Goal: Information Seeking & Learning: Learn about a topic

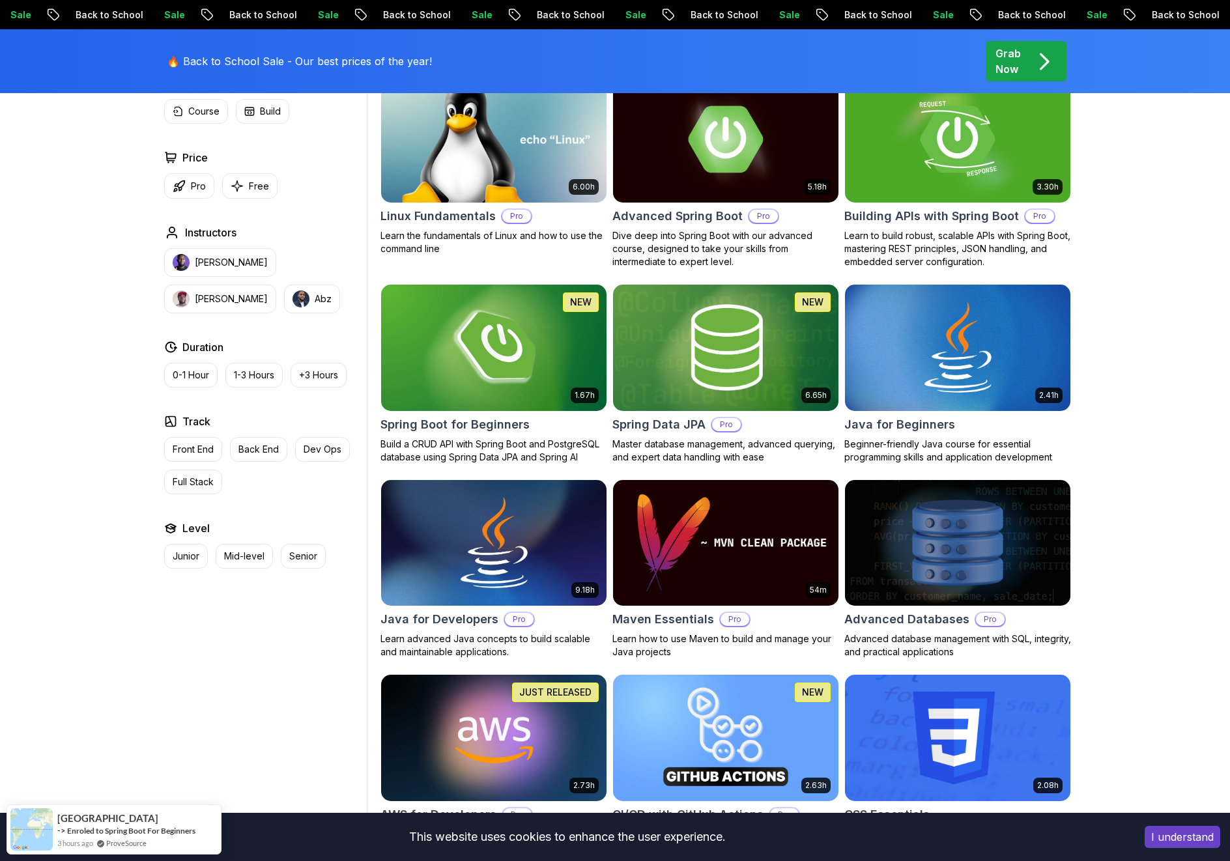
scroll to position [439, 0]
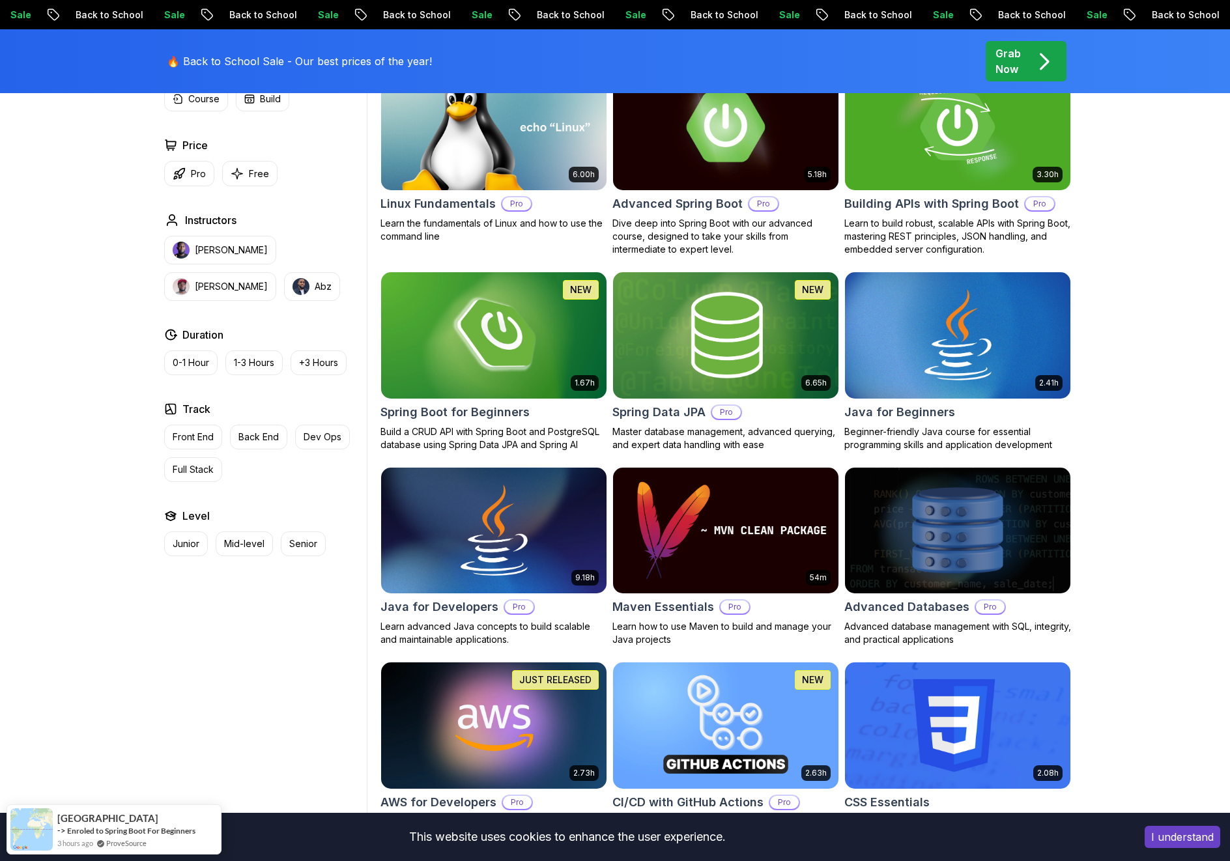
click at [713, 203] on h2 "Advanced Spring Boot" at bounding box center [677, 204] width 130 height 18
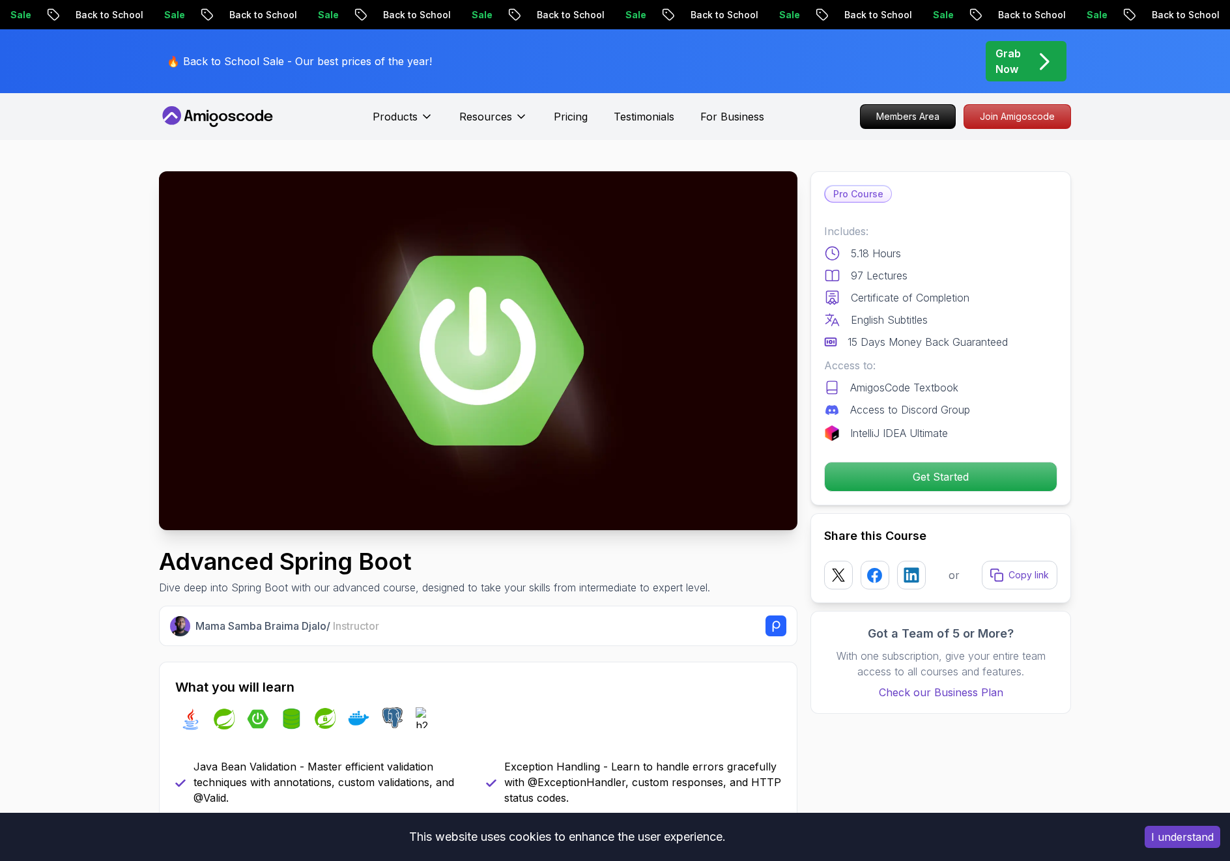
drag, startPoint x: 713, startPoint y: 203, endPoint x: 715, endPoint y: 211, distance: 8.9
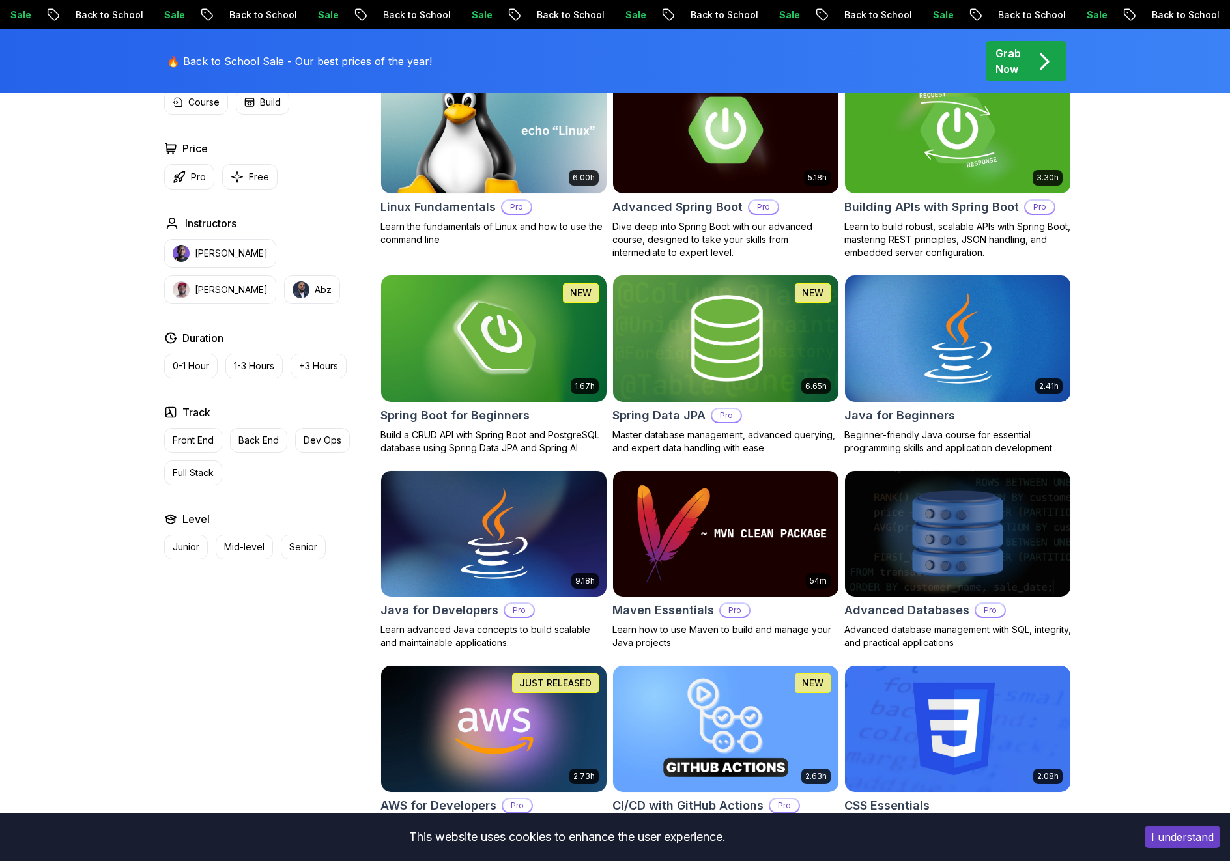
scroll to position [439, 0]
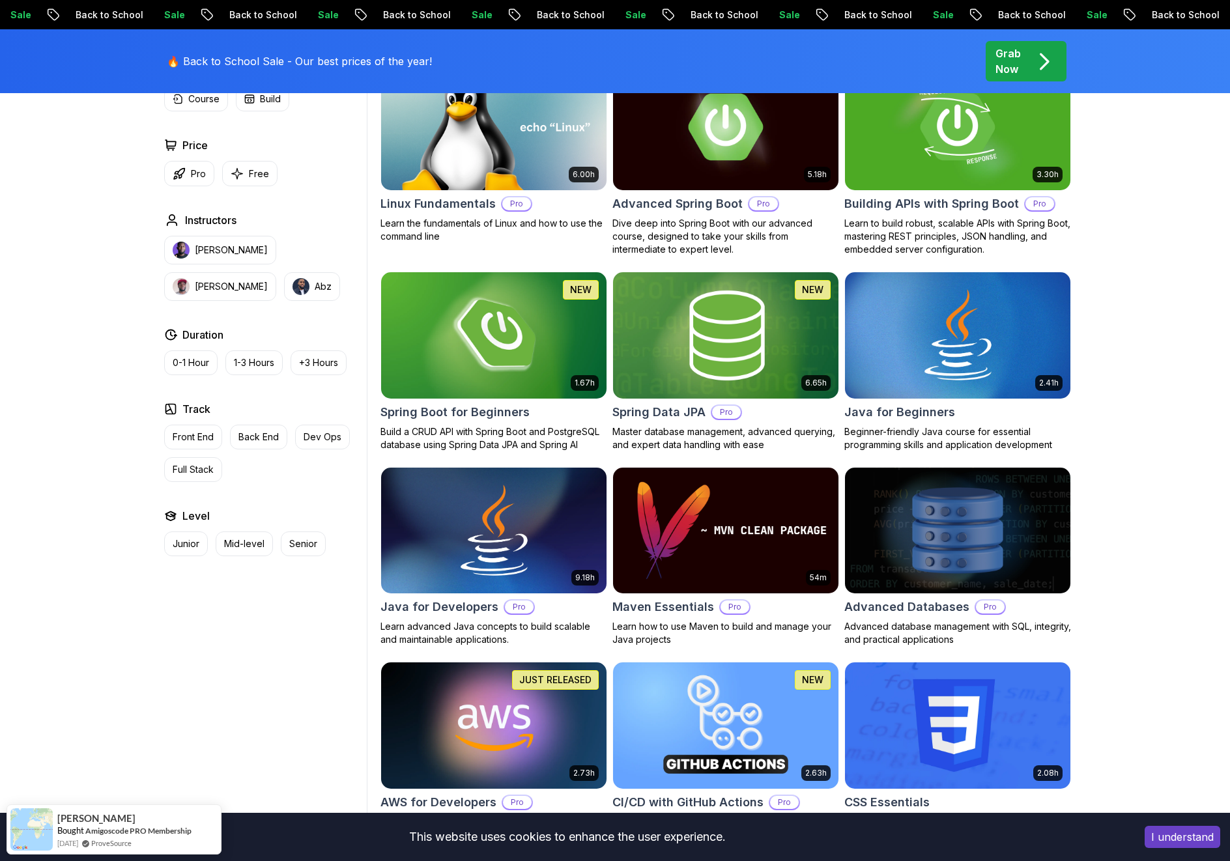
click at [657, 411] on h2 "Spring Data JPA" at bounding box center [658, 412] width 93 height 18
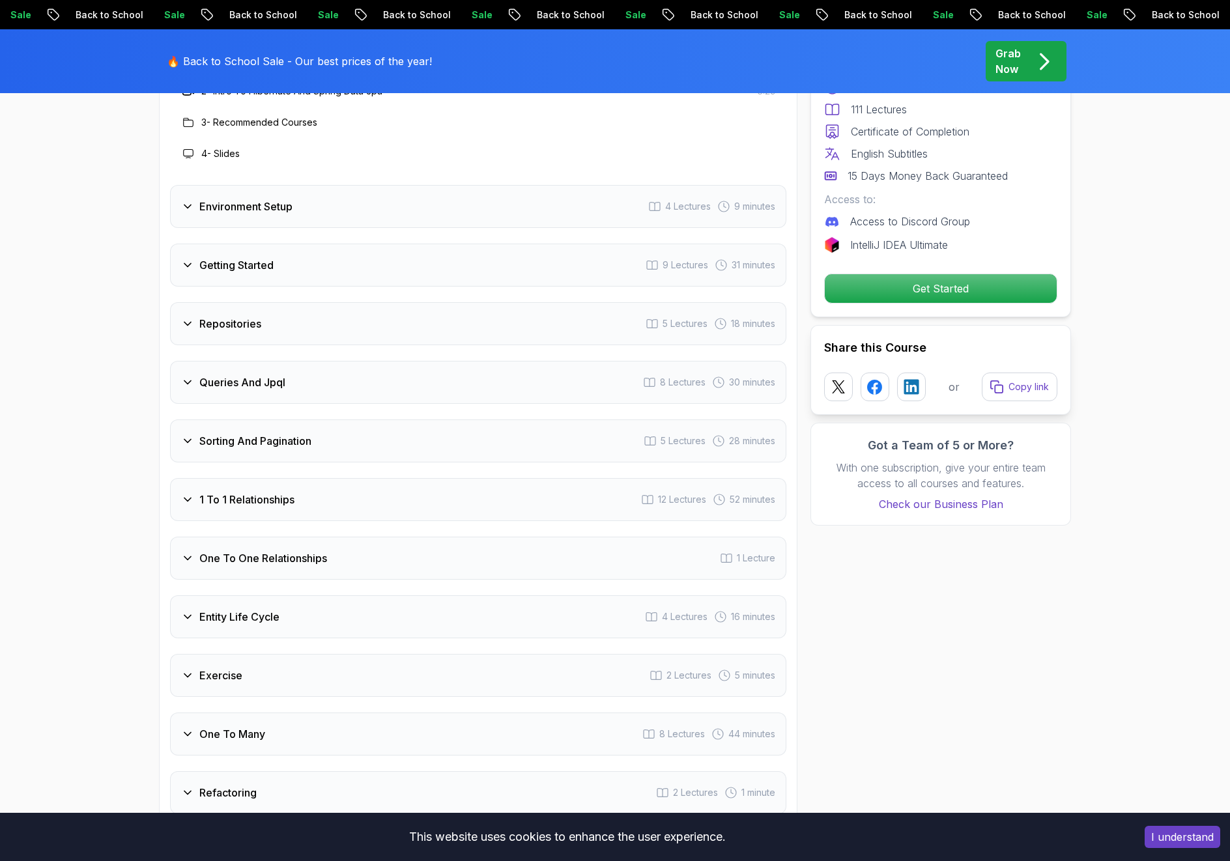
scroll to position [1772, 0]
